Goal: Task Accomplishment & Management: Manage account settings

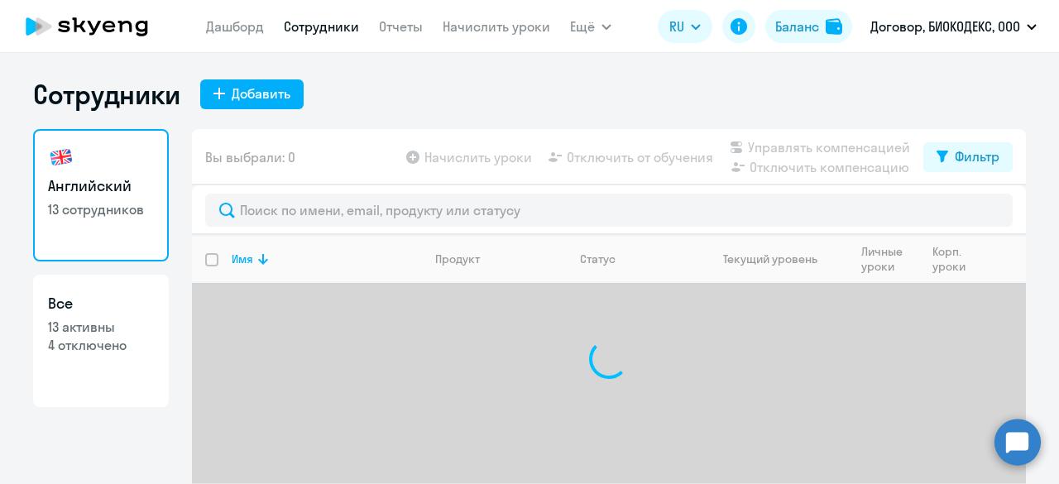
select select "30"
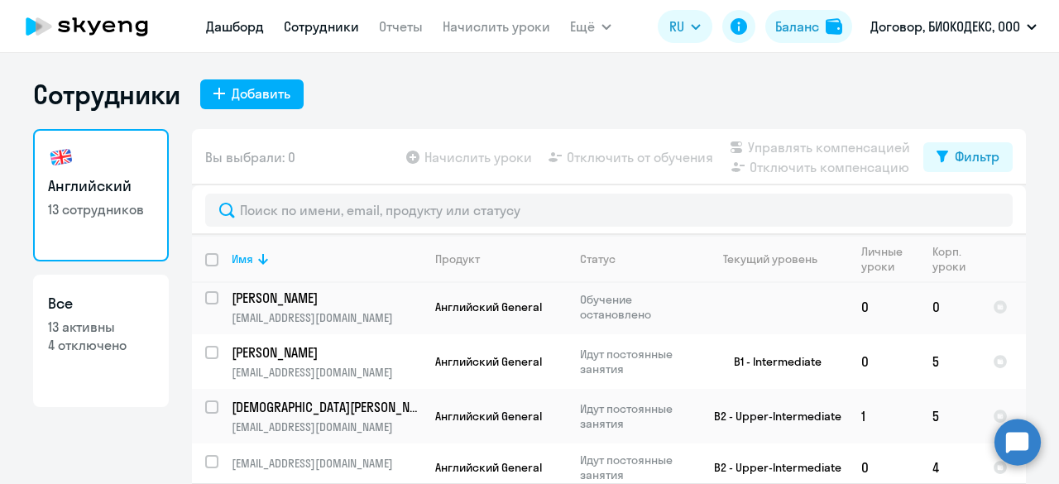
click at [228, 35] on app-menu-item-link "Дашборд" at bounding box center [235, 27] width 58 height 21
click at [228, 29] on link "Дашборд" at bounding box center [235, 26] width 58 height 17
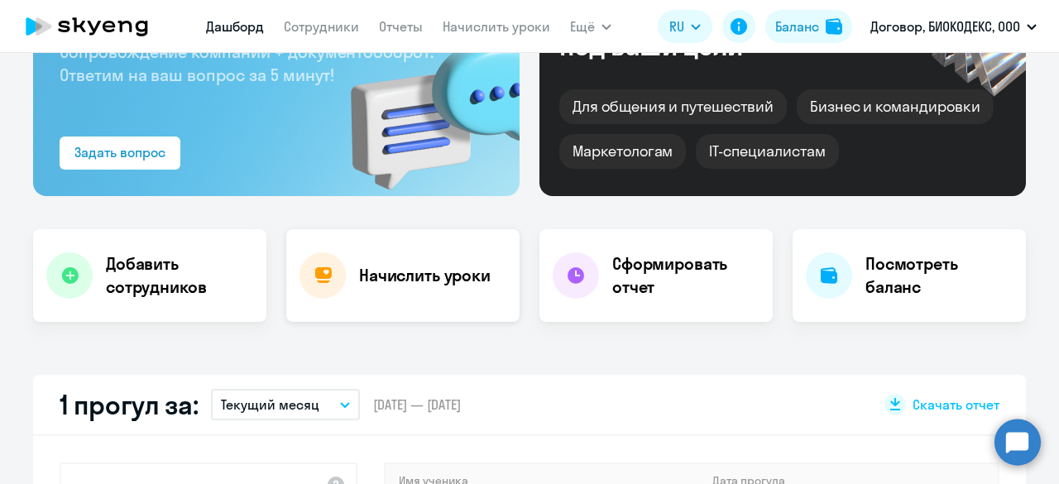
scroll to position [165, 0]
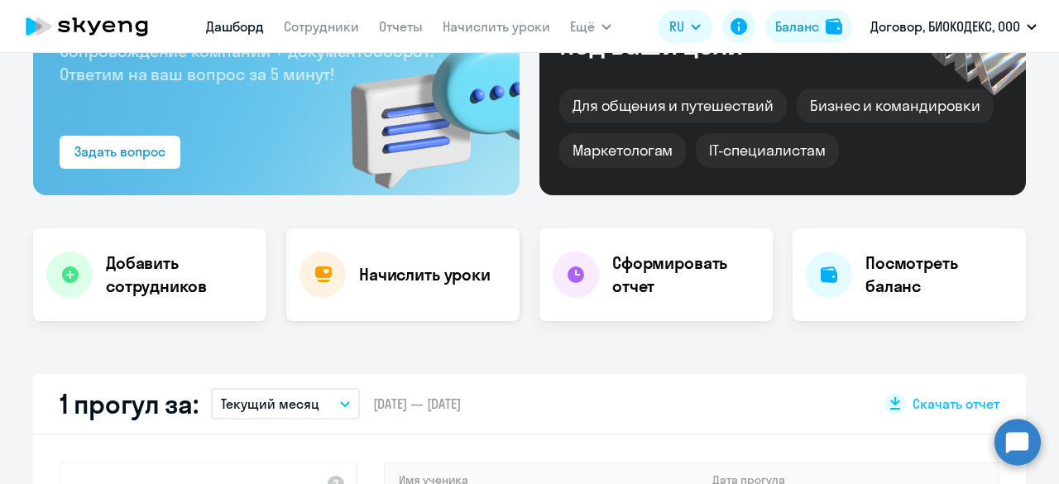
click at [338, 273] on div at bounding box center [323, 275] width 46 height 46
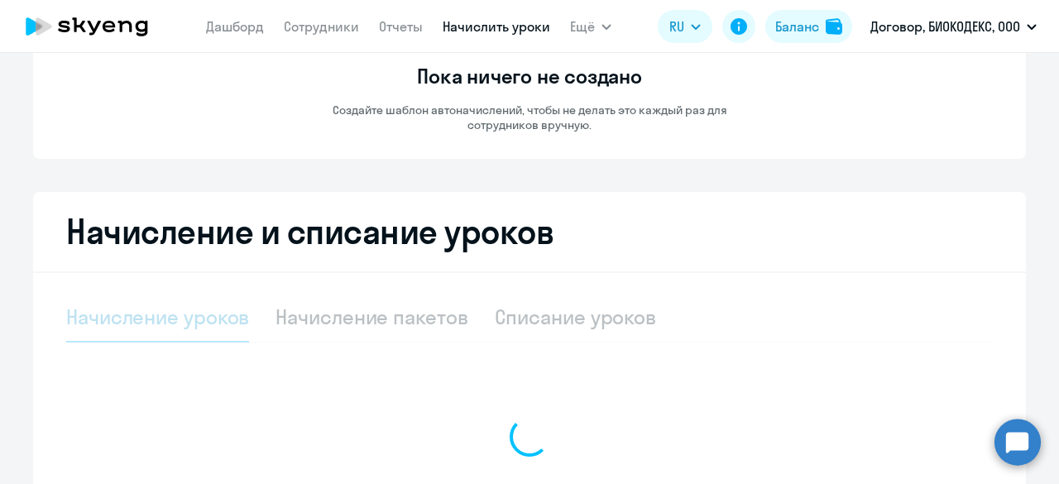
select select "10"
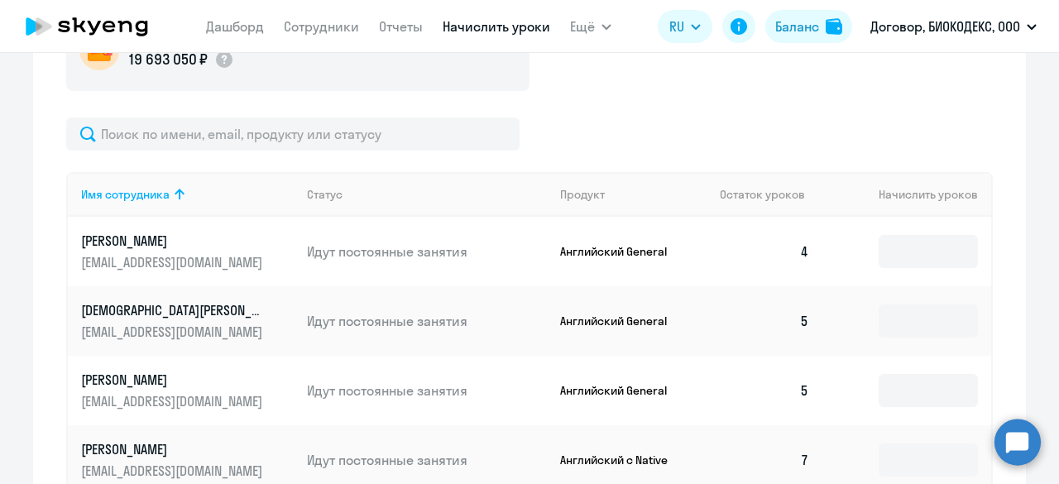
scroll to position [579, 0]
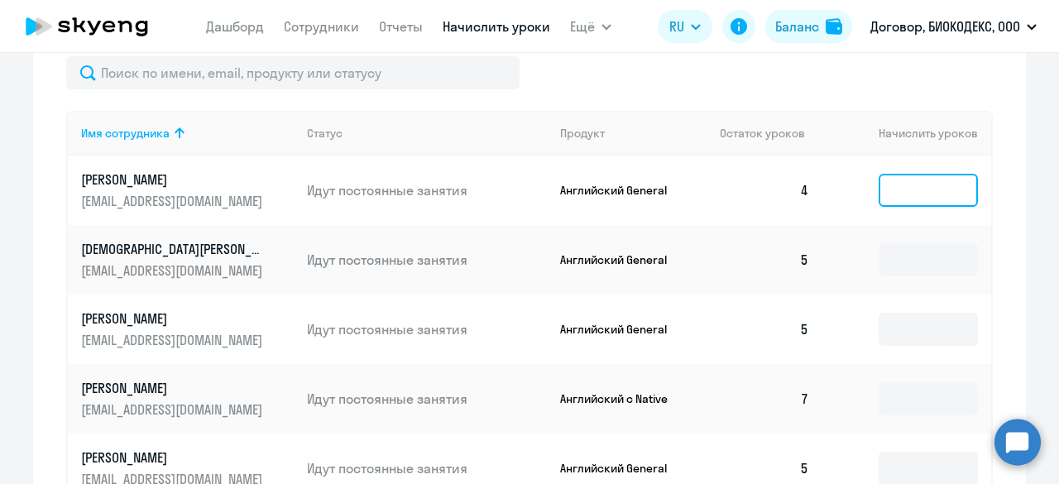
click at [885, 195] on input at bounding box center [928, 190] width 99 height 33
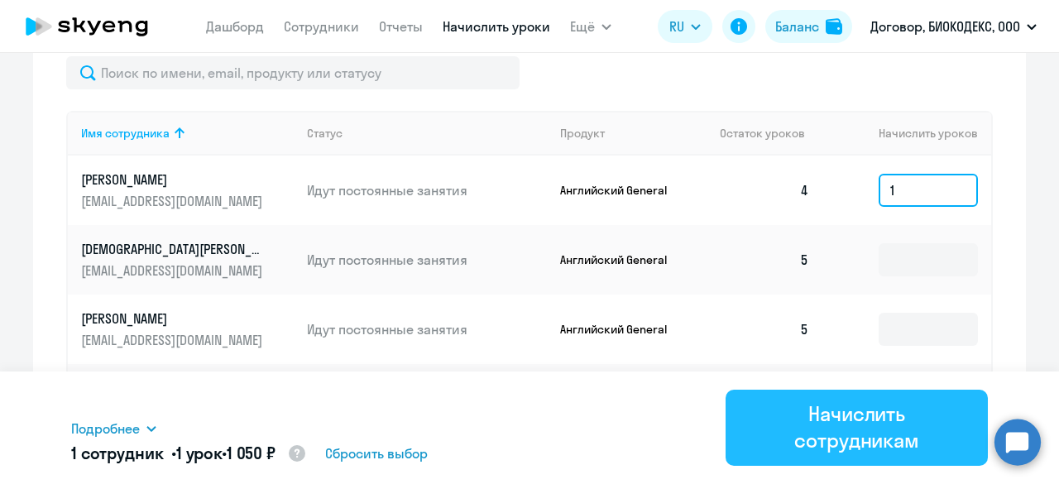
type input "1"
click at [880, 465] on button "Начислить сотрудникам" at bounding box center [857, 428] width 262 height 76
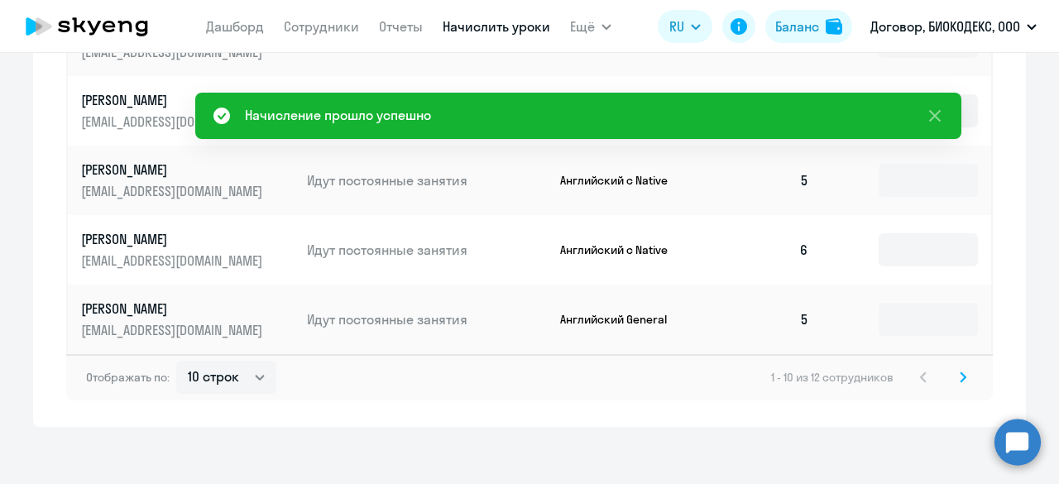
scroll to position [1084, 0]
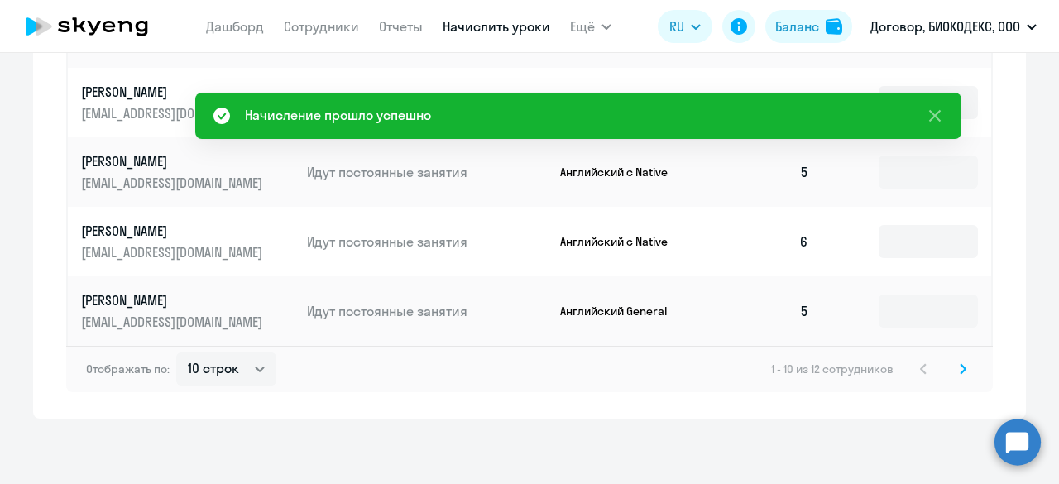
click at [960, 372] on icon at bounding box center [963, 369] width 7 height 12
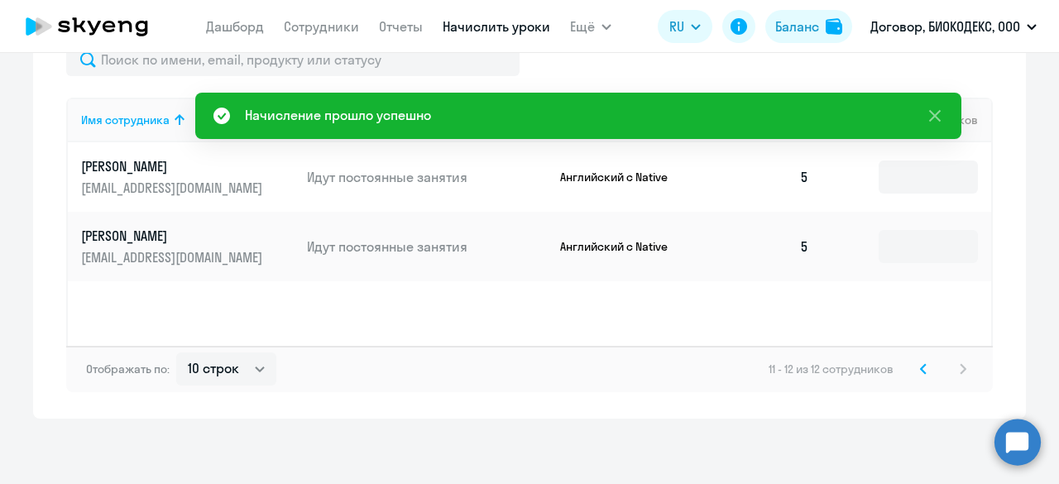
scroll to position [510, 0]
